Goal: Task Accomplishment & Management: Complete application form

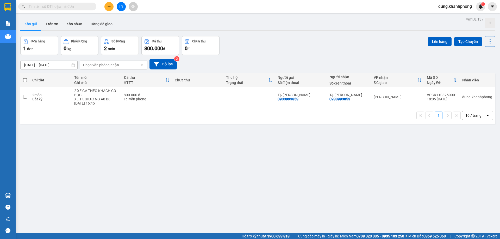
click at [107, 4] on button at bounding box center [109, 6] width 9 height 9
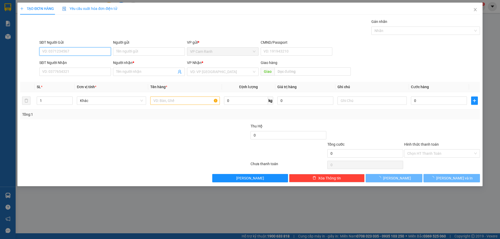
click at [74, 49] on input "SĐT Người Gửi" at bounding box center [75, 51] width 72 height 8
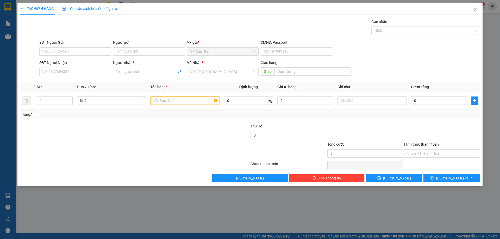
click at [145, 24] on div "Gói vận chuyển * Tiêu chuẩn Gán nhãn Nhãn" at bounding box center [259, 28] width 443 height 18
click at [141, 24] on div "Gói vận chuyển * Tiêu chuẩn Gán nhãn Nhãn" at bounding box center [259, 28] width 443 height 18
click at [104, 51] on input "SĐT Người Gửi" at bounding box center [75, 51] width 72 height 8
click at [101, 50] on input "SĐT Người Gửi" at bounding box center [75, 51] width 72 height 8
type input "0"
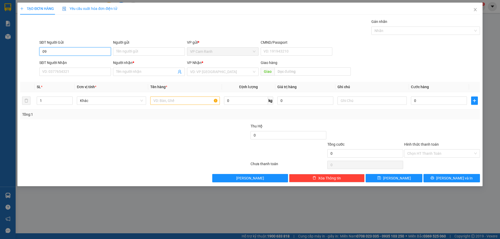
type input "0"
type input "0396892227"
click at [69, 60] on div "0396892227 - NG HỮU ĐỨC" at bounding box center [74, 62] width 65 height 6
type input "NG HỮU ĐỨC"
type input "0396892227"
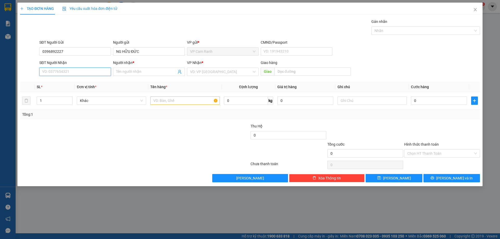
click at [71, 72] on input "SĐT Người Nhận" at bounding box center [75, 72] width 72 height 8
type input "0396892227"
click at [93, 31] on div "Gói vận chuyển * Tiêu chuẩn Gán nhãn Nhãn" at bounding box center [259, 28] width 443 height 18
click at [207, 72] on input "search" at bounding box center [221, 72] width 62 height 8
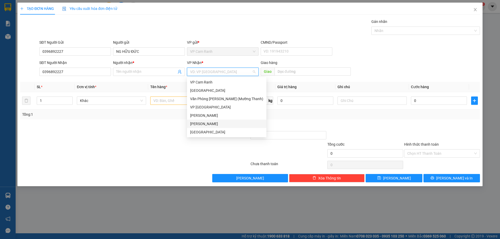
click at [211, 124] on div "[PERSON_NAME]" at bounding box center [226, 124] width 73 height 6
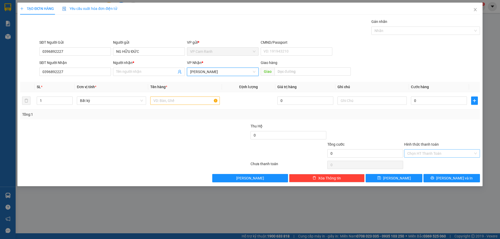
click at [449, 155] on input "Hình thức thanh toán" at bounding box center [441, 154] width 66 height 8
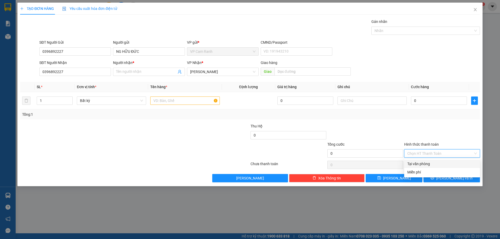
click at [374, 125] on div at bounding box center [365, 133] width 77 height 18
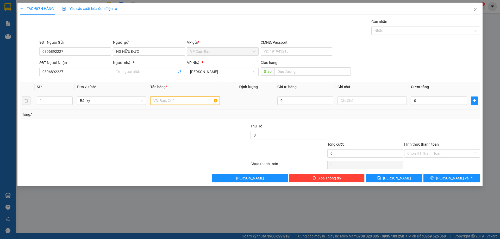
click at [168, 101] on input "text" at bounding box center [184, 101] width 69 height 8
type input "5 TX NHỎ HÀNG TÔM"
click at [366, 100] on input "text" at bounding box center [372, 101] width 69 height 8
click at [427, 100] on input "0" at bounding box center [439, 101] width 56 height 8
type input "1"
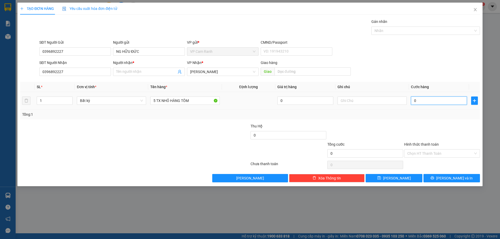
type input "1"
type input "15"
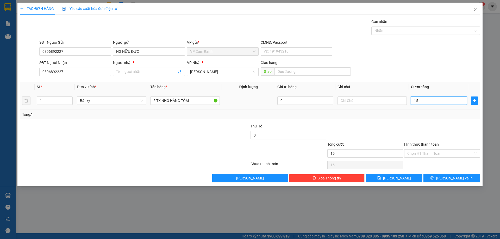
type input "150"
type input "1.500"
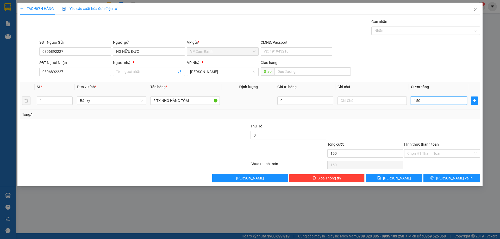
type input "1.500"
type input "15.000"
type input "150.000"
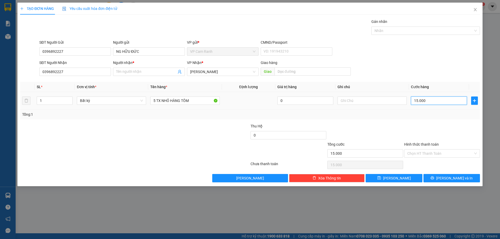
type input "150.000"
click at [358, 131] on div at bounding box center [365, 133] width 77 height 18
click at [118, 71] on input "Người nhận *" at bounding box center [146, 72] width 60 height 6
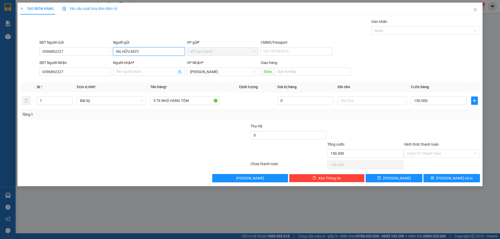
drag, startPoint x: 151, startPoint y: 51, endPoint x: 112, endPoint y: 45, distance: 39.5
click at [112, 45] on div "Người gửi NG HỮU ĐỨC NG HỮU ĐỨC" at bounding box center [149, 49] width 74 height 18
click at [122, 74] on input "Người nhận *" at bounding box center [146, 72] width 60 height 6
paste input "NG HỮU ĐỨC"
type input "NG HỮU ĐỨC"
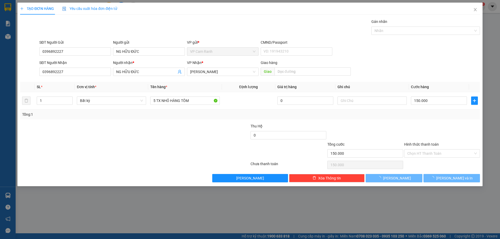
click at [133, 133] on div at bounding box center [97, 133] width 154 height 18
drag, startPoint x: 461, startPoint y: 178, endPoint x: 445, endPoint y: 170, distance: 18.3
click at [461, 177] on span "Lưu và In" at bounding box center [455, 179] width 36 height 6
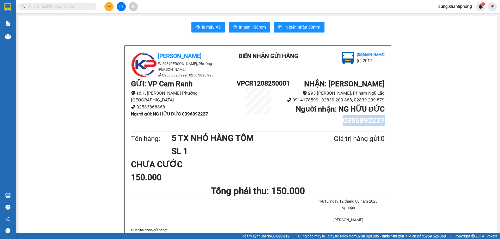
drag, startPoint x: 343, startPoint y: 120, endPoint x: 388, endPoint y: 122, distance: 45.4
click at [388, 122] on div "Khanh Phong 293 Phạm Ngũ Lão, Phường Phạm Ngũ Lão 0258 3823 999 , 0258 3823 998…" at bounding box center [258, 161] width 266 height 231
copy b "0396892227"
click at [67, 7] on input "text" at bounding box center [60, 7] width 62 height 6
paste input "0396892227"
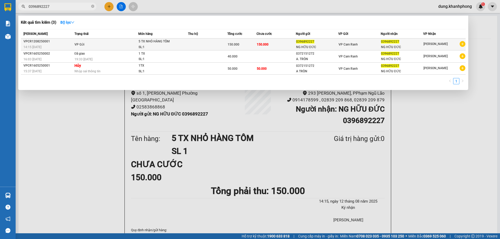
type input "0396892227"
click at [85, 49] on td "VP Gửi" at bounding box center [105, 45] width 65 height 12
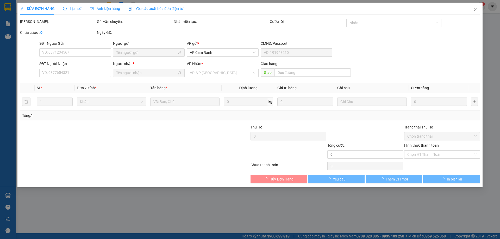
type input "0396892227"
type input "150.000"
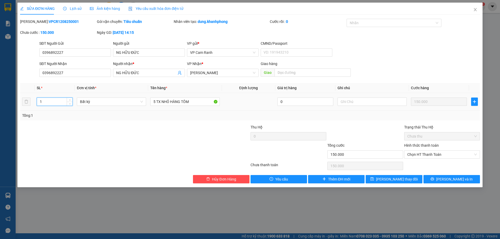
click at [48, 101] on input "1" at bounding box center [54, 102] width 35 height 8
type input "5"
click at [69, 128] on div at bounding box center [97, 134] width 154 height 18
click at [457, 179] on span "Lưu và In" at bounding box center [455, 180] width 36 height 6
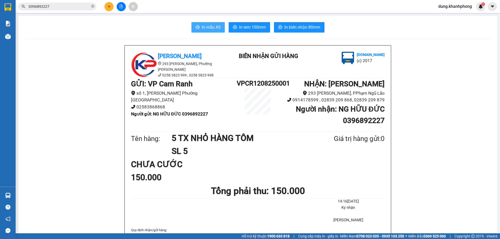
click at [210, 25] on span "In mẫu A5" at bounding box center [211, 27] width 19 height 7
drag, startPoint x: 342, startPoint y: 120, endPoint x: 392, endPoint y: 124, distance: 50.7
copy b "0396892227"
click at [492, 9] on button at bounding box center [492, 6] width 9 height 9
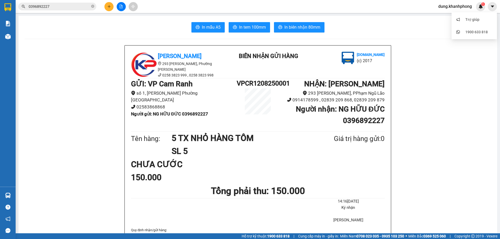
click at [444, 8] on span "dung.khanhphong" at bounding box center [455, 6] width 42 height 7
click at [444, 16] on span "Đăng xuất" at bounding box center [457, 16] width 32 height 6
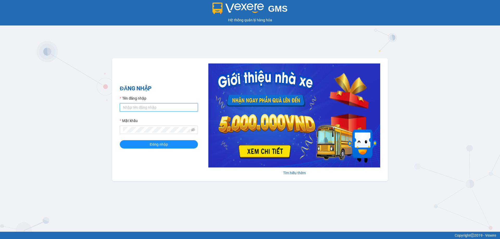
click at [152, 105] on input "Tên đăng nhập" at bounding box center [159, 107] width 78 height 8
type input "1"
click at [146, 109] on input "Tên đăng nhập" at bounding box center [159, 107] width 78 height 8
type input "len.khanhphong"
click at [146, 127] on span at bounding box center [159, 130] width 78 height 8
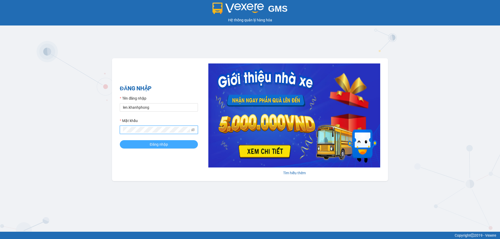
click at [146, 143] on button "Đăng nhập" at bounding box center [159, 144] width 78 height 8
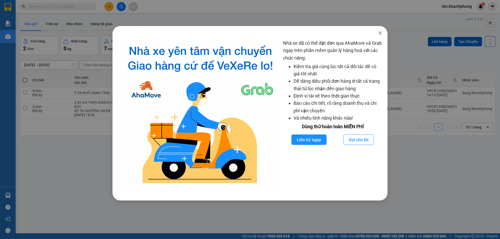
click at [382, 33] on icon "close" at bounding box center [380, 33] width 4 height 4
